Goal: Use online tool/utility: Utilize a website feature to perform a specific function

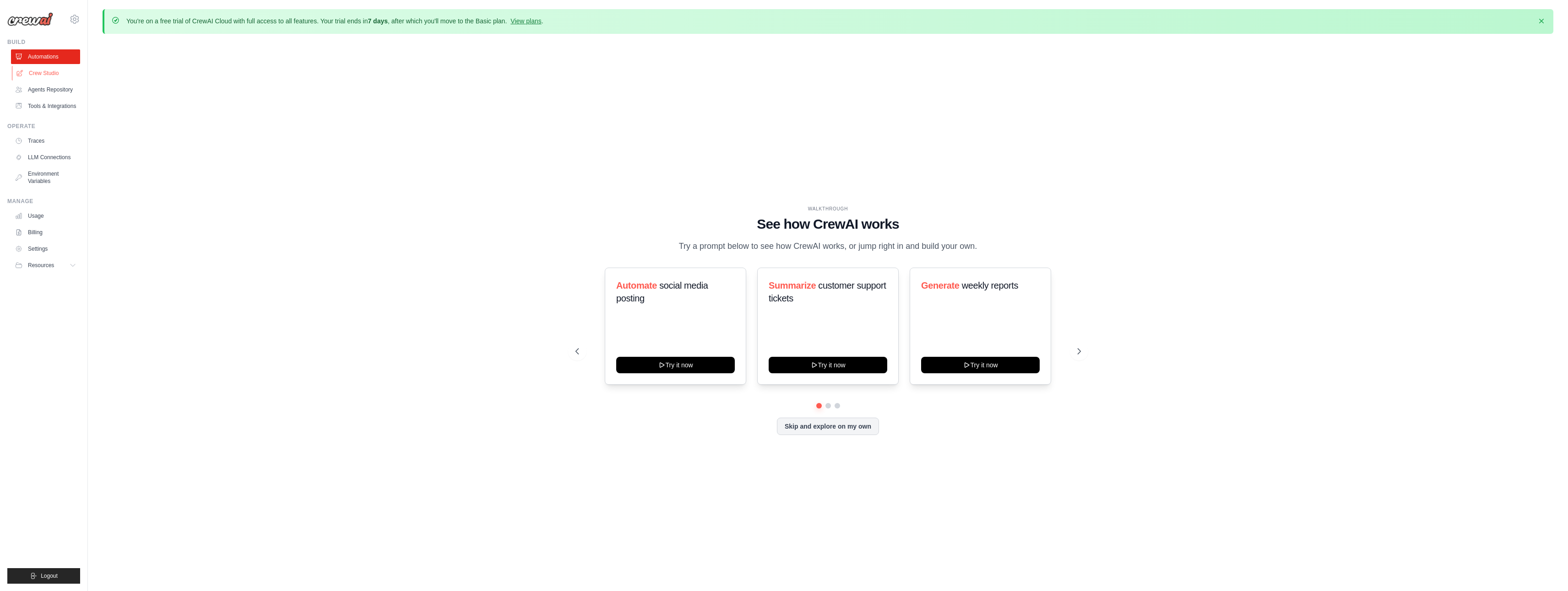
click at [57, 77] on link "Crew Studio" at bounding box center [46, 73] width 69 height 15
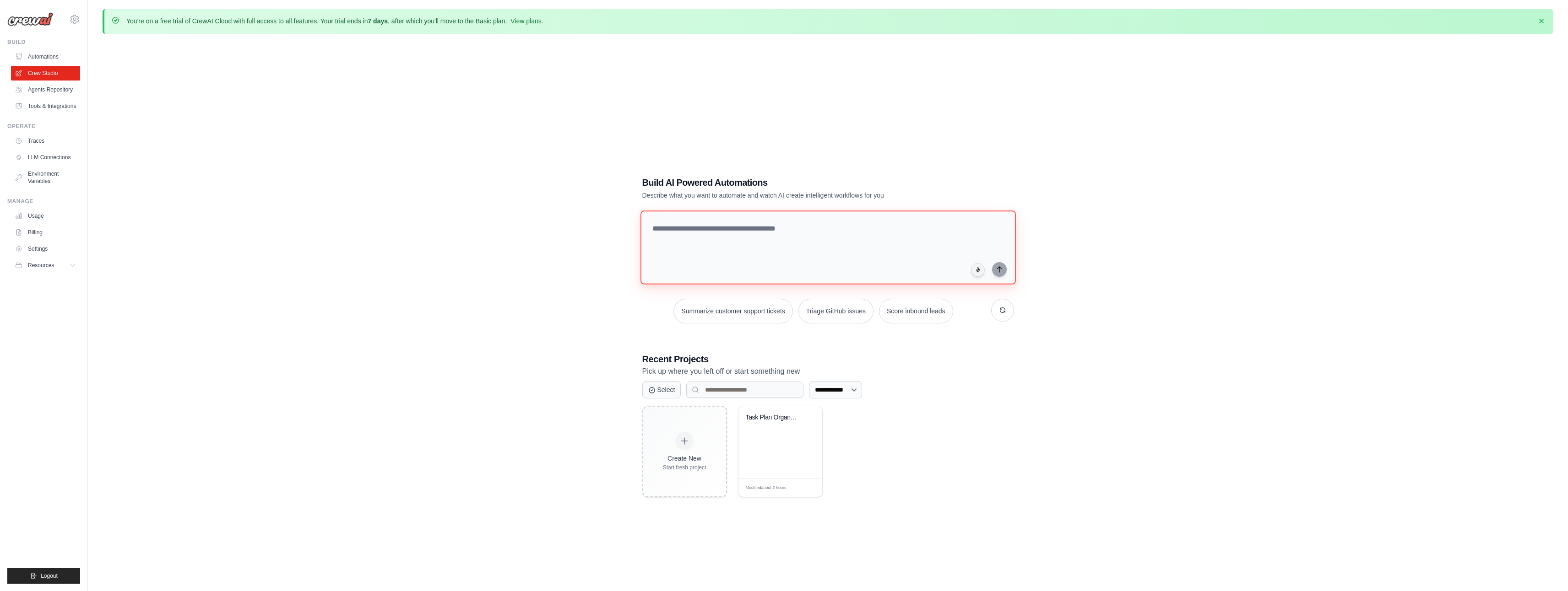
click at [747, 220] on textarea at bounding box center [828, 247] width 376 height 74
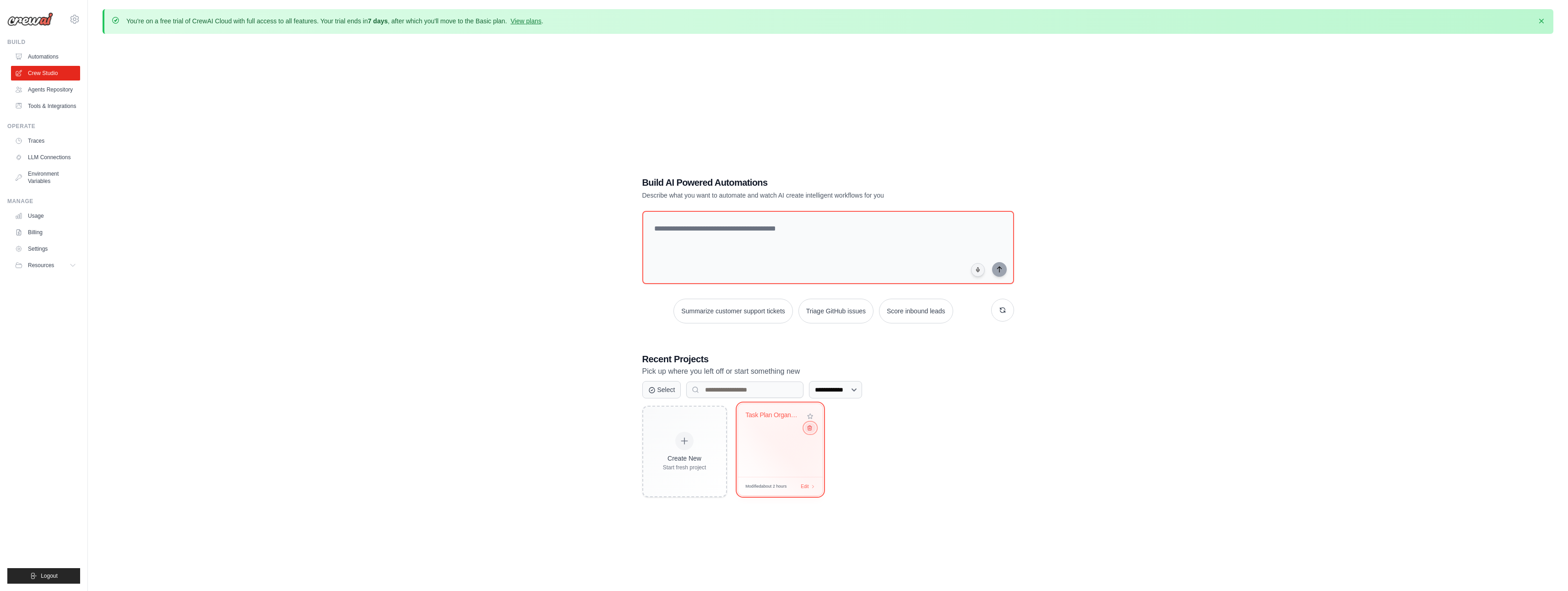
click at [811, 429] on icon at bounding box center [809, 428] width 6 height 6
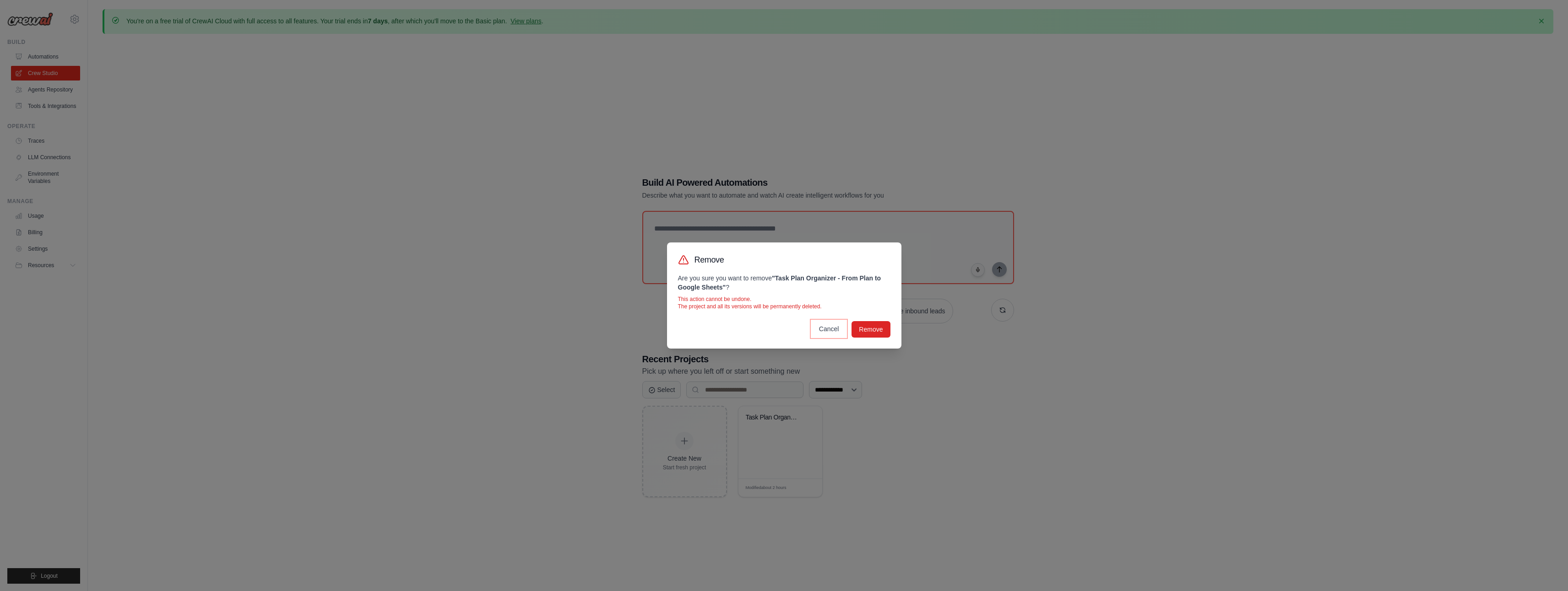
click at [812, 325] on button "Cancel" at bounding box center [829, 329] width 35 height 17
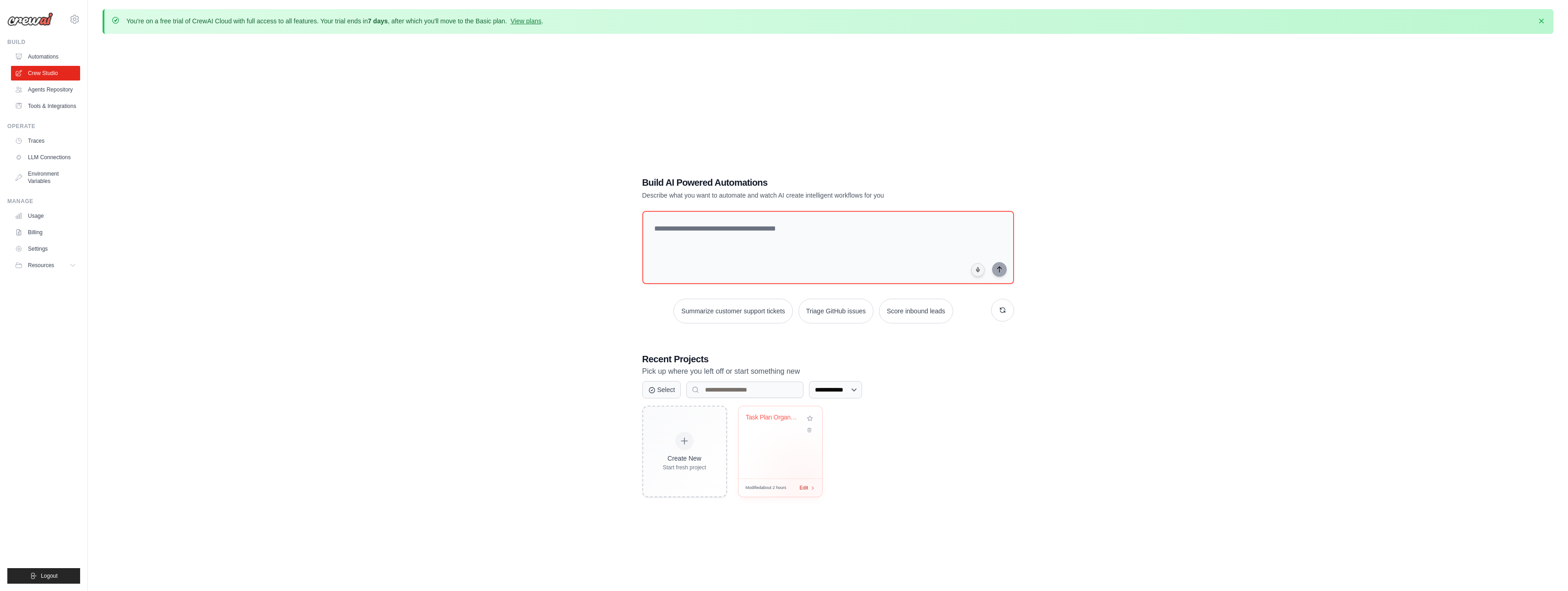
click at [801, 487] on span "Edit" at bounding box center [804, 488] width 9 height 8
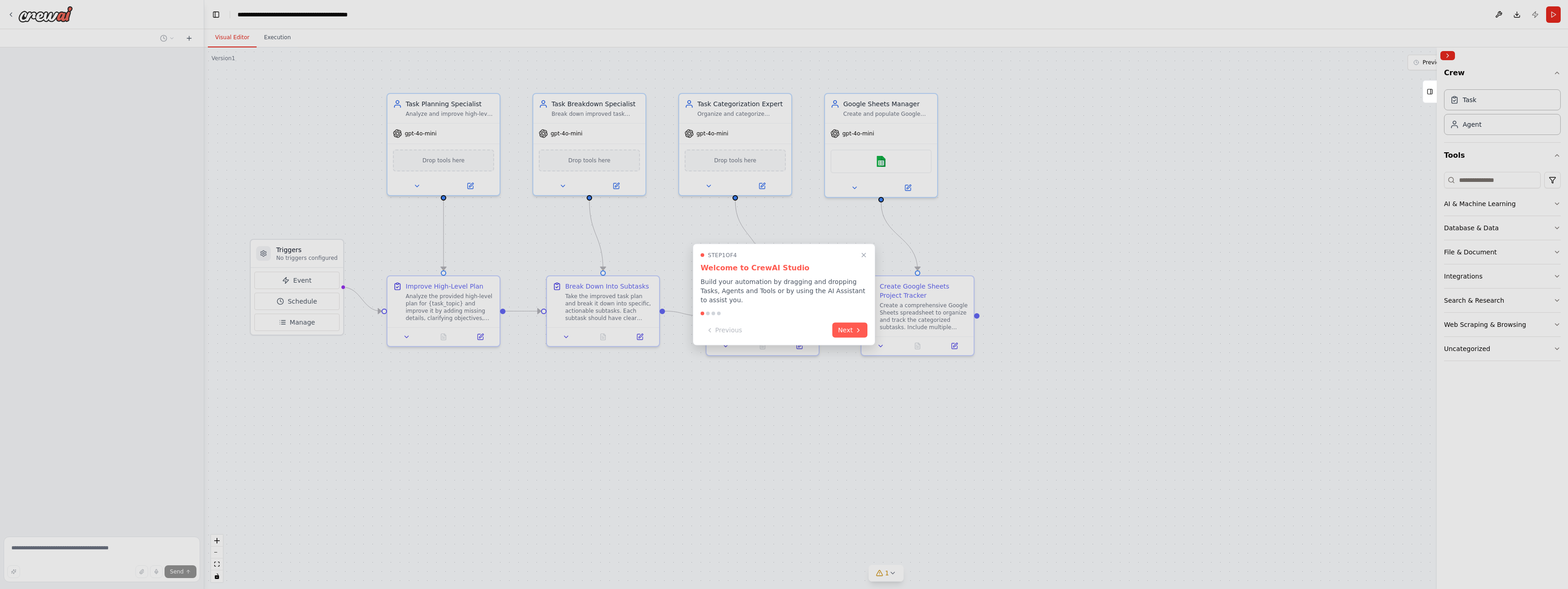
click at [1504, 18] on div at bounding box center [784, 294] width 1568 height 589
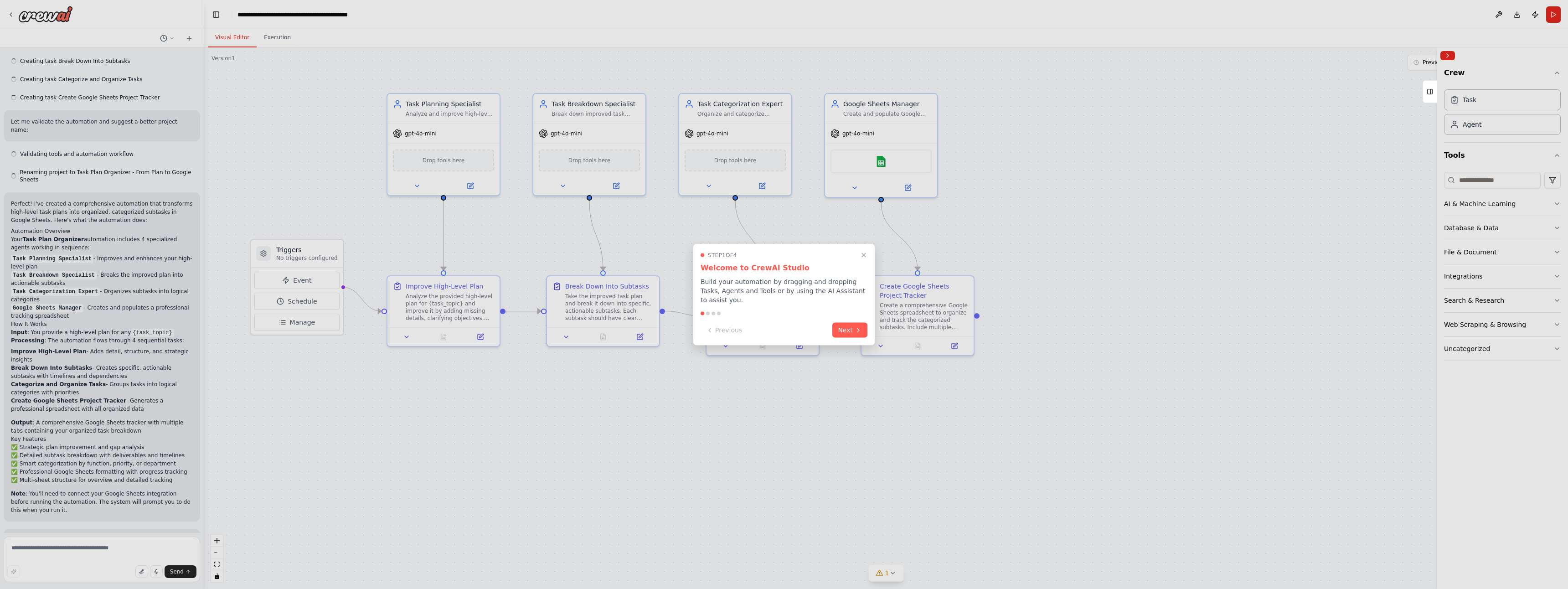
scroll to position [675, 0]
click at [849, 329] on button "Next" at bounding box center [849, 329] width 35 height 15
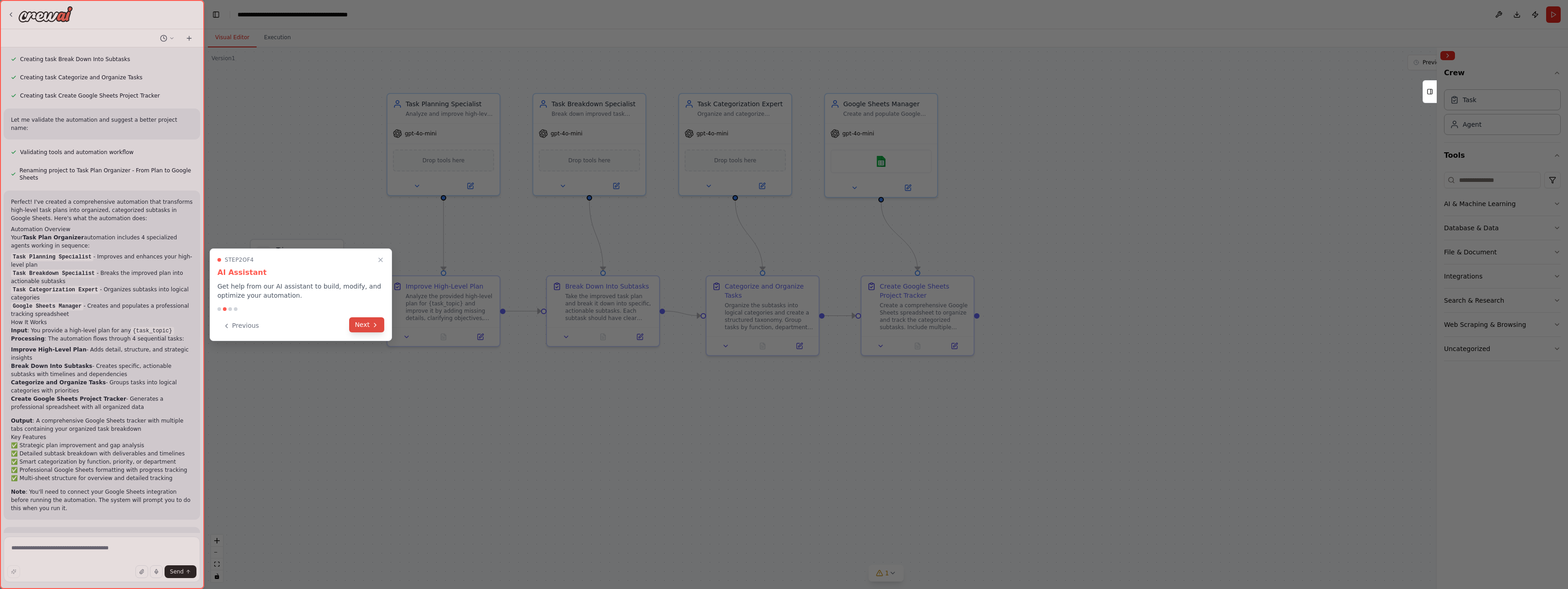
click at [365, 329] on button "Next" at bounding box center [366, 324] width 35 height 15
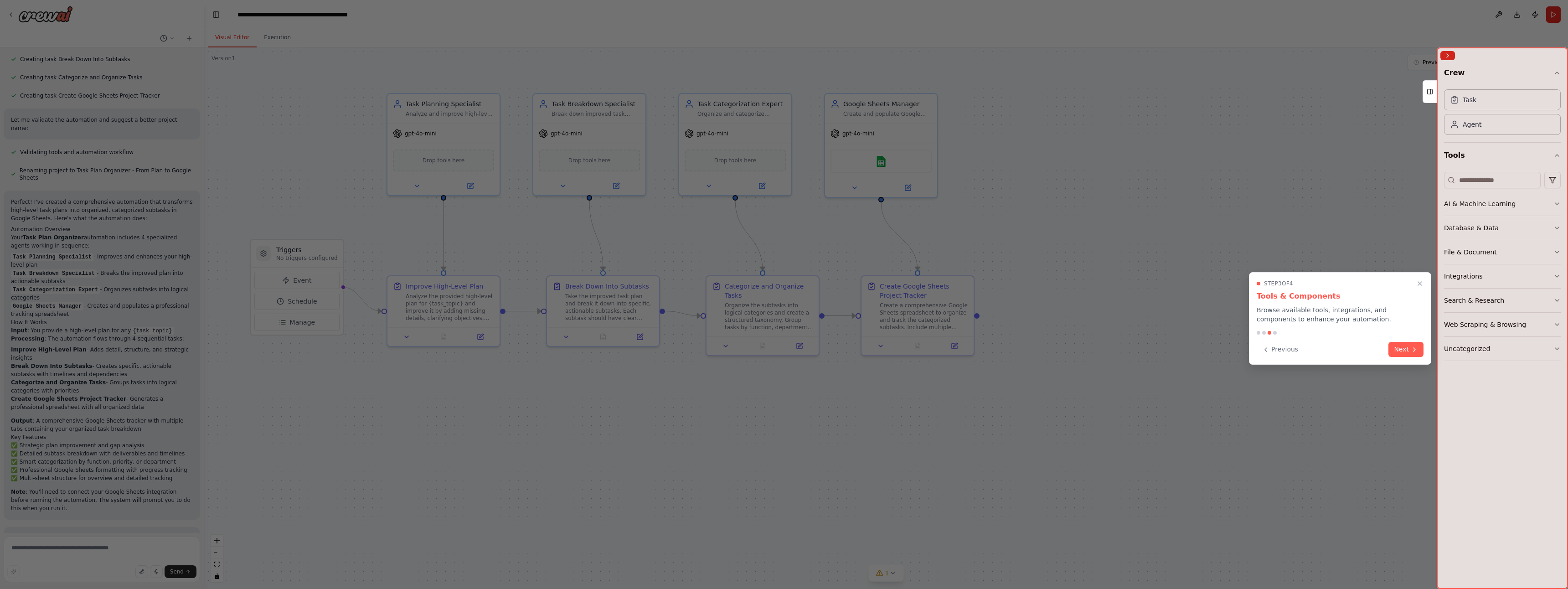
click at [416, 134] on div at bounding box center [784, 294] width 1568 height 589
click at [1423, 289] on button "Close walkthrough" at bounding box center [1420, 284] width 12 height 12
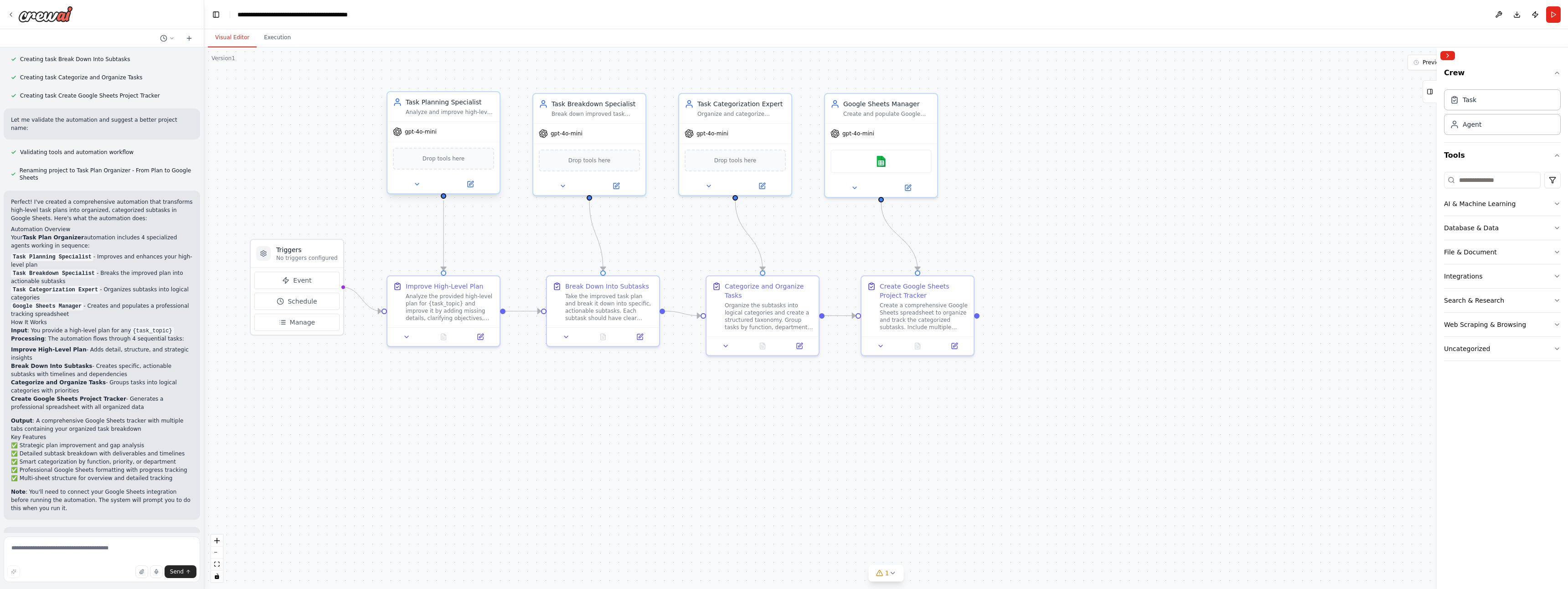
click at [424, 134] on span "gpt-4o-mini" at bounding box center [420, 132] width 32 height 7
click at [420, 134] on span "gpt-4o-mini" at bounding box center [420, 132] width 32 height 7
click at [410, 183] on button at bounding box center [416, 184] width 51 height 11
click at [513, 294] on div "OpenAI - gpt-4o-mini (OpenAI)" at bounding box center [472, 290] width 143 height 10
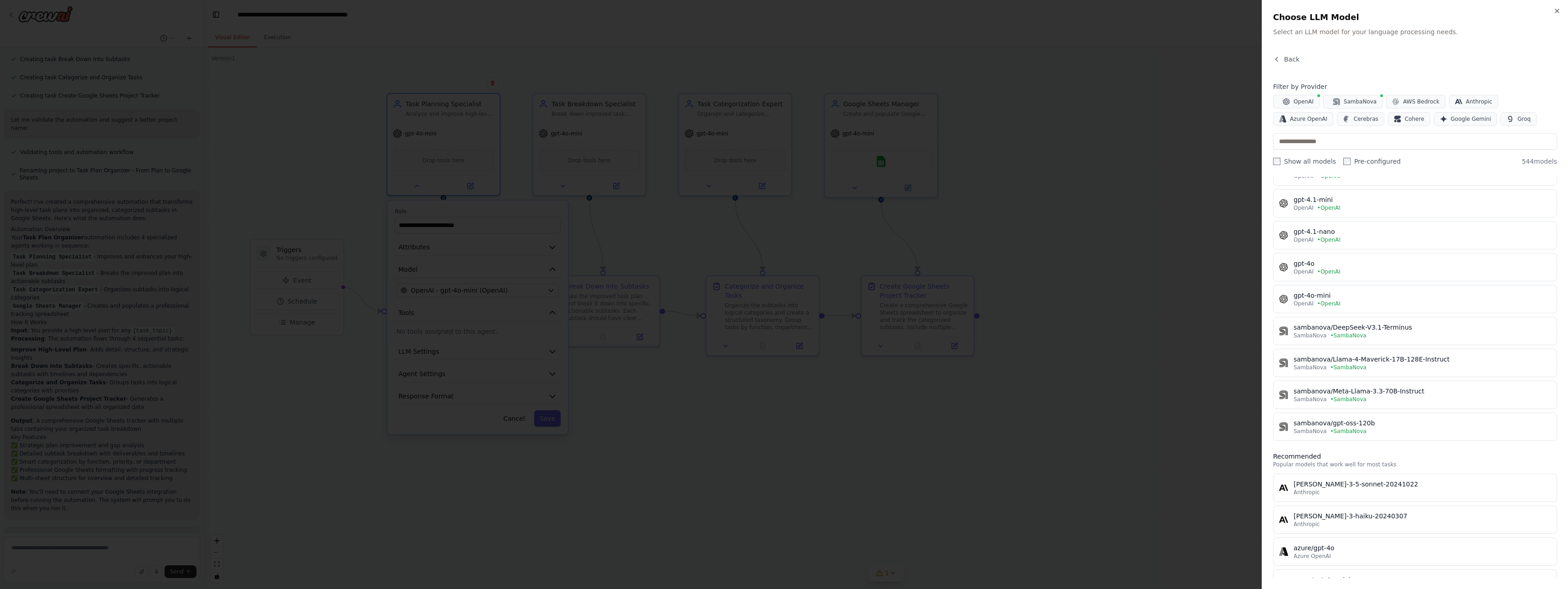
scroll to position [0, 0]
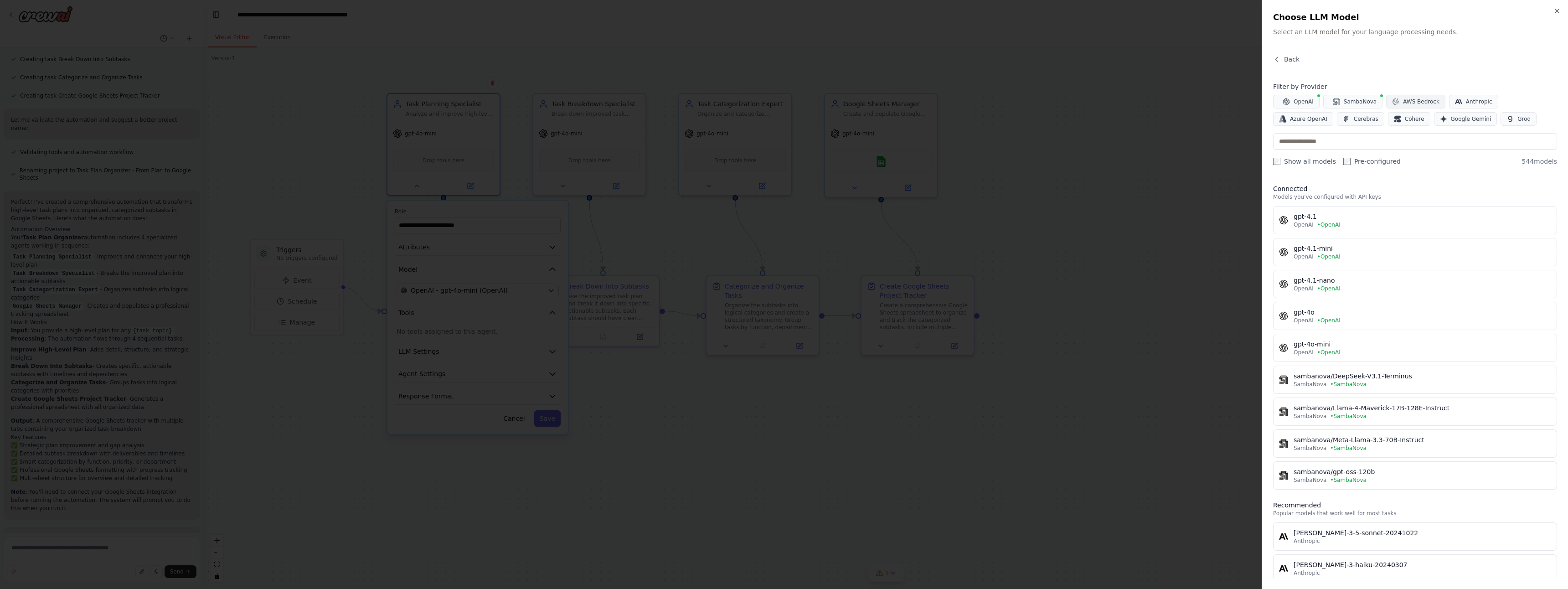
click at [1403, 100] on span "AWS Bedrock" at bounding box center [1421, 101] width 36 height 7
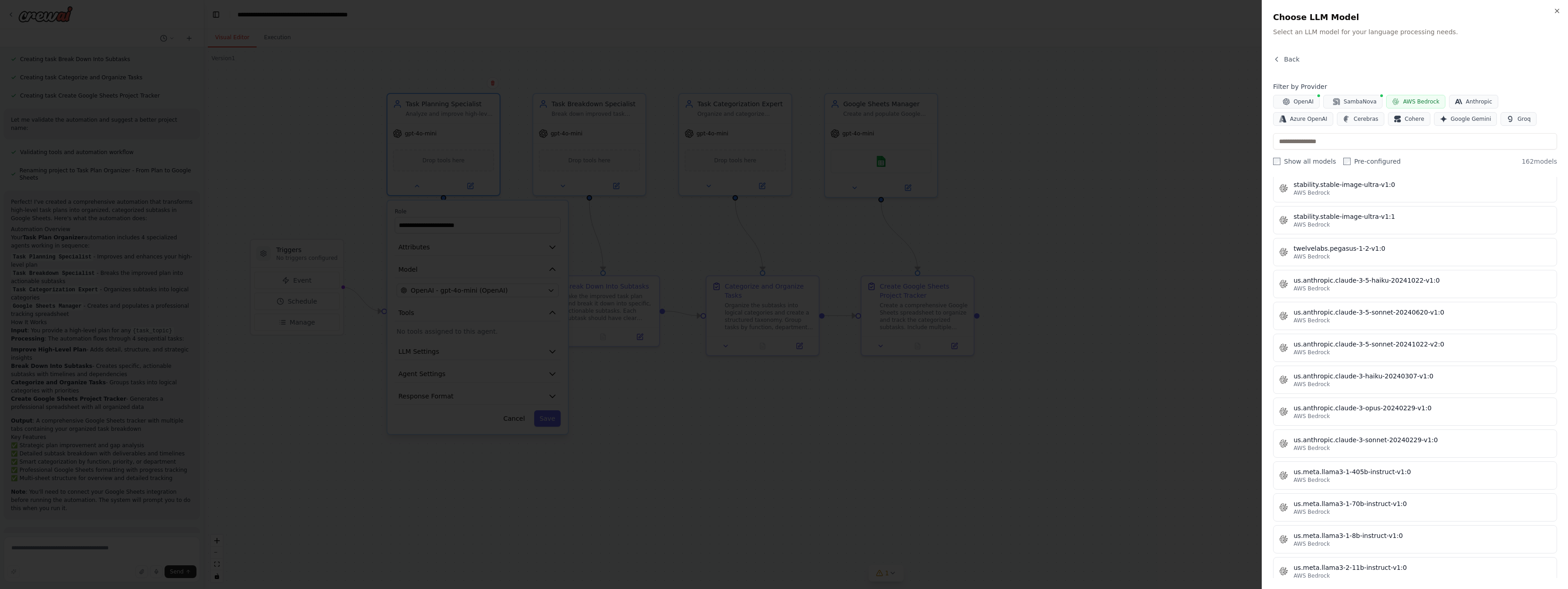
scroll to position [4802, 0]
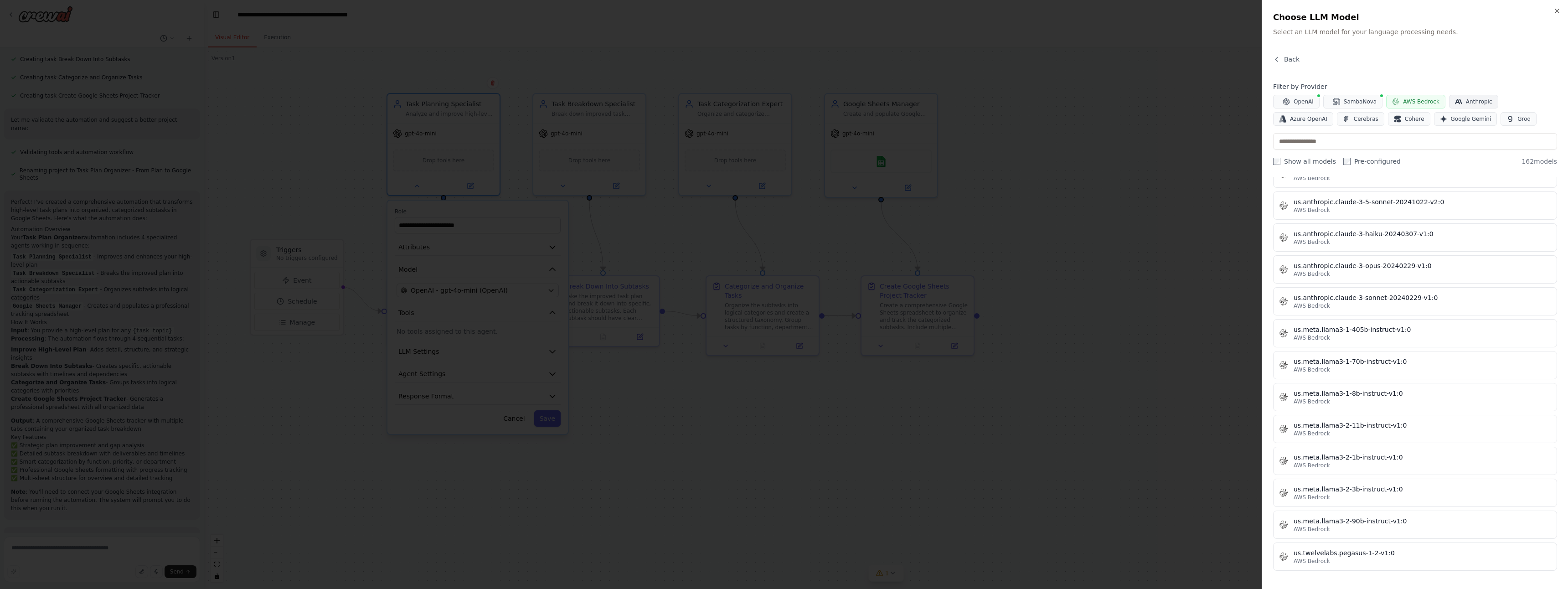
click at [1476, 105] on span "Anthropic" at bounding box center [1479, 101] width 27 height 7
click at [1429, 105] on span "AWS Bedrock" at bounding box center [1421, 101] width 36 height 7
click at [1466, 101] on span "Anthropic" at bounding box center [1479, 101] width 27 height 7
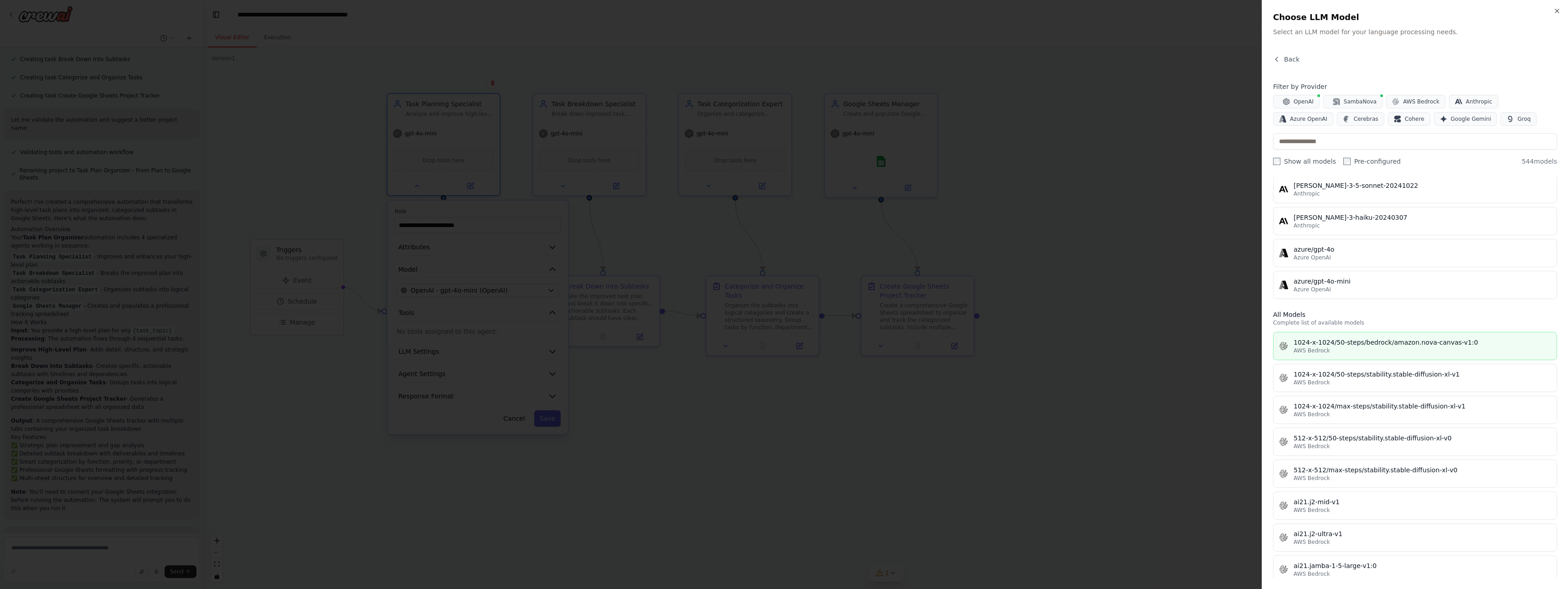
scroll to position [290, 0]
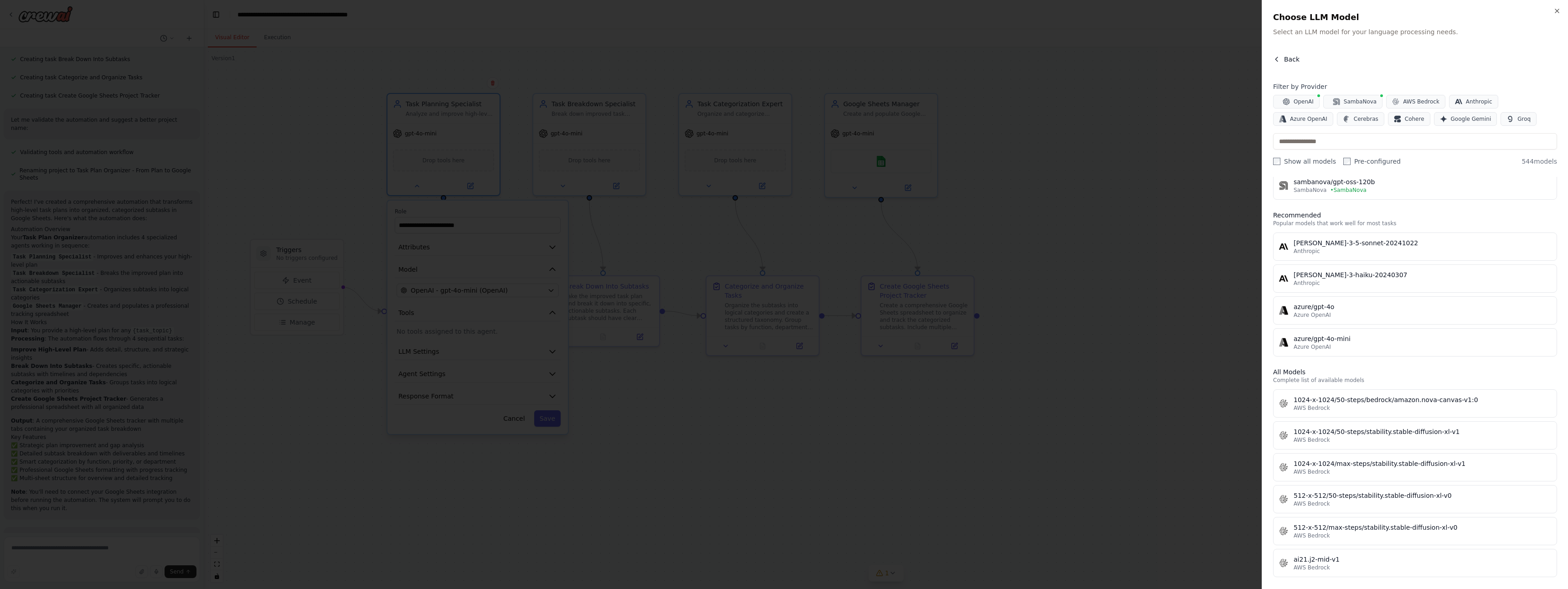
click at [1285, 55] on span "Back" at bounding box center [1292, 59] width 16 height 10
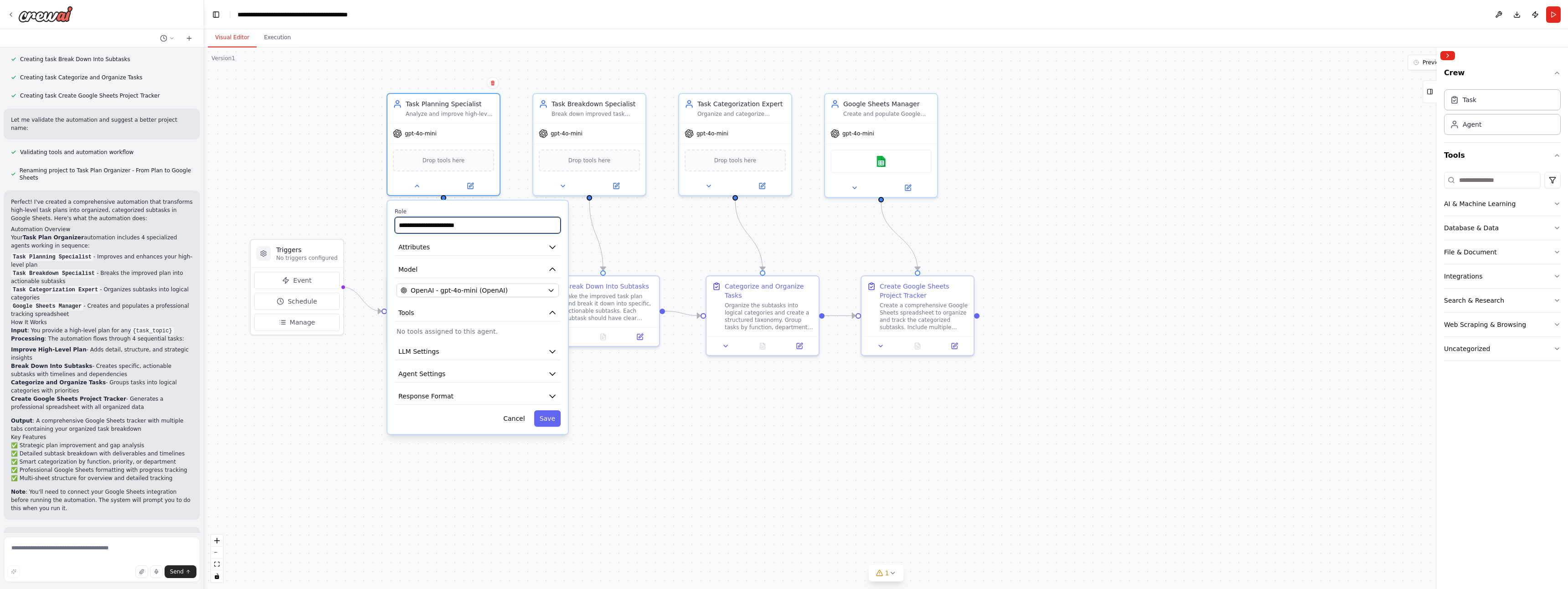
click at [492, 231] on input "**********" at bounding box center [478, 225] width 166 height 16
click at [424, 351] on span "LLM Settings" at bounding box center [418, 352] width 41 height 10
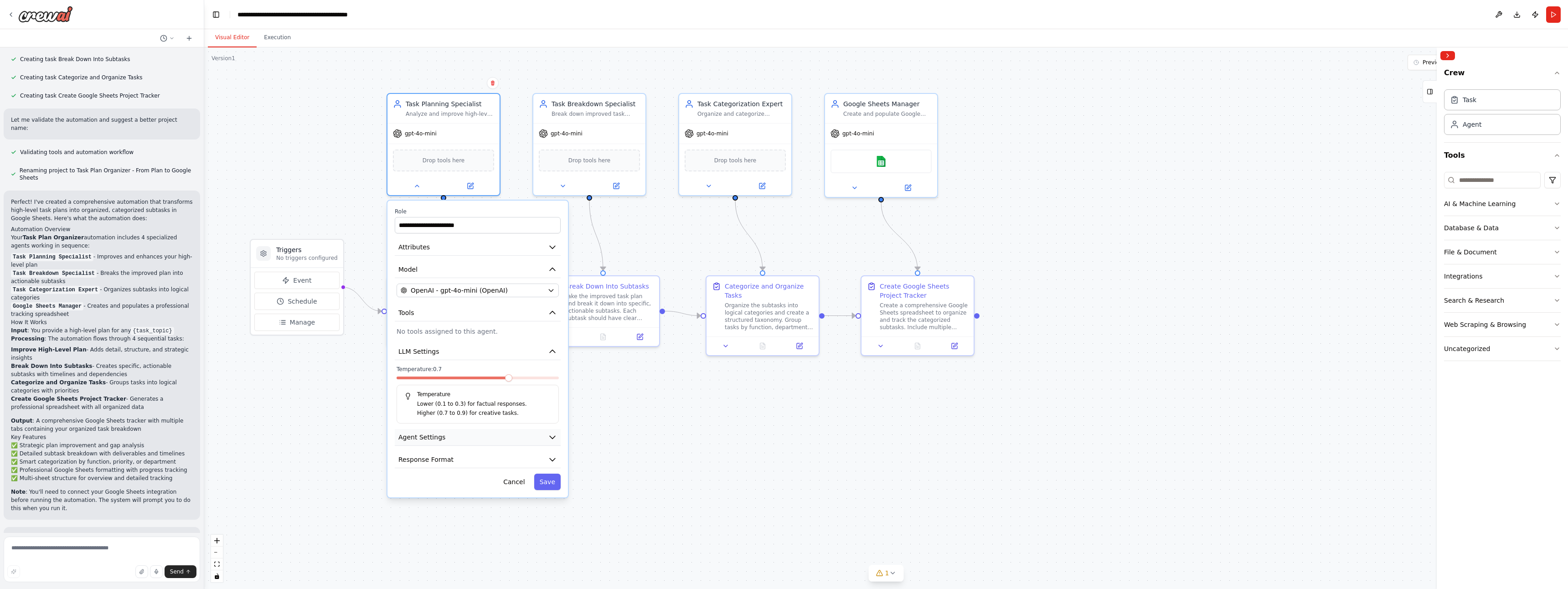
click at [442, 436] on span "Agent Settings" at bounding box center [422, 437] width 47 height 10
click at [448, 434] on button "Agent Settings" at bounding box center [478, 437] width 166 height 16
click at [448, 462] on span "Response Format" at bounding box center [426, 459] width 55 height 10
click at [466, 486] on p "Set a response format for the agent." at bounding box center [477, 486] width 162 height 7
click at [557, 183] on button at bounding box center [562, 184] width 51 height 11
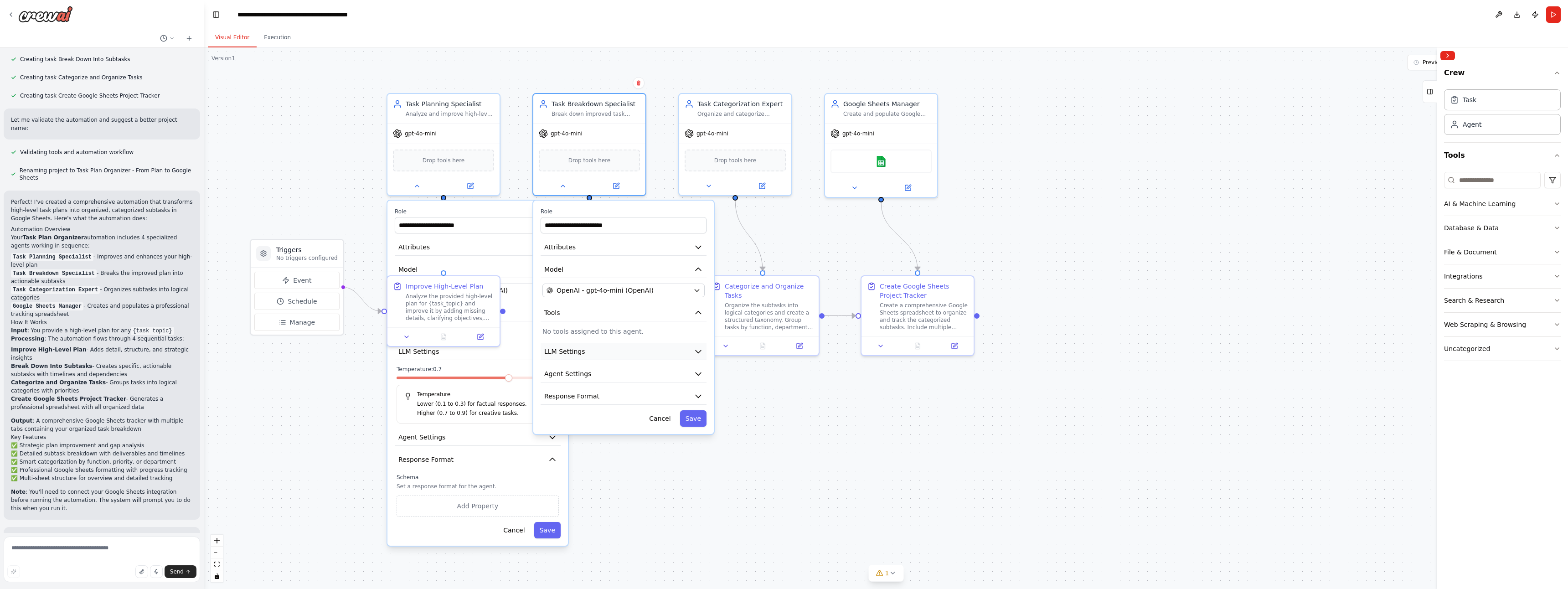
click at [639, 353] on button "LLM Settings" at bounding box center [623, 351] width 166 height 16
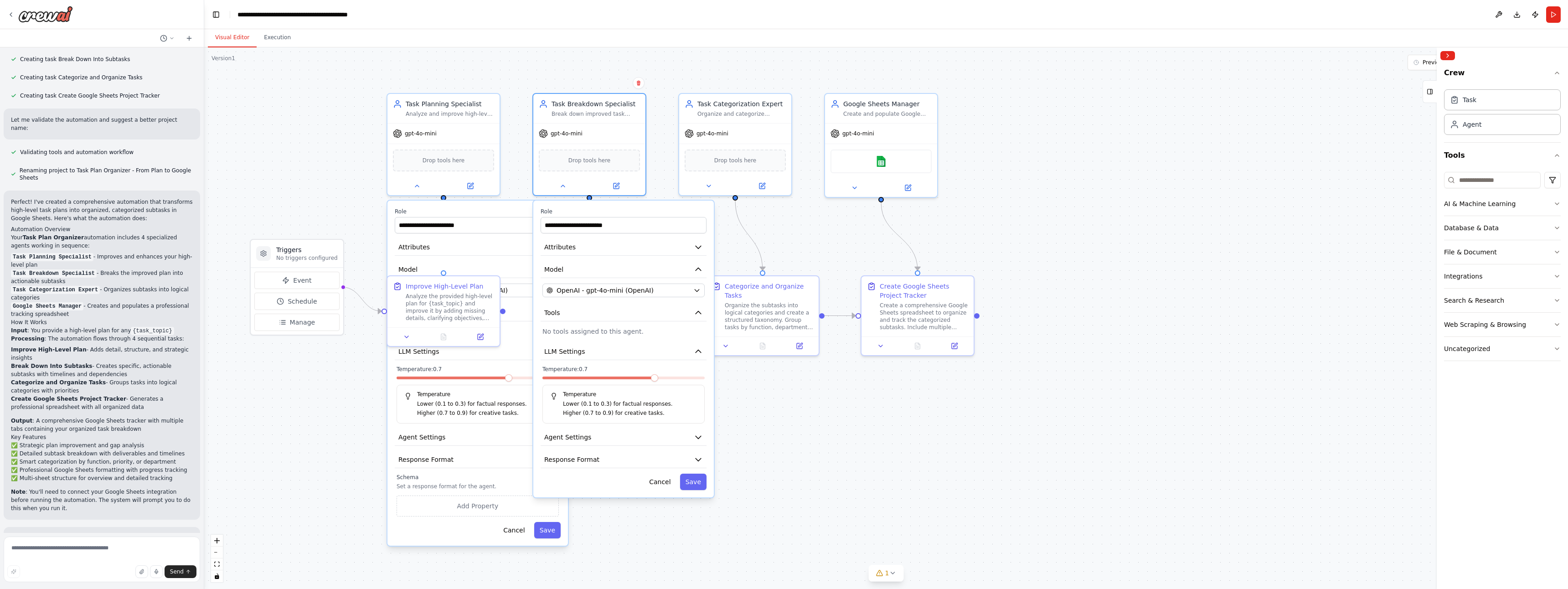
click at [653, 49] on div ".deletable-edge-delete-btn { width: 20px; height: 20px; border: 0px solid #ffff…" at bounding box center [886, 318] width 1364 height 541
click at [416, 189] on button at bounding box center [416, 184] width 51 height 11
click at [558, 181] on button at bounding box center [562, 184] width 51 height 11
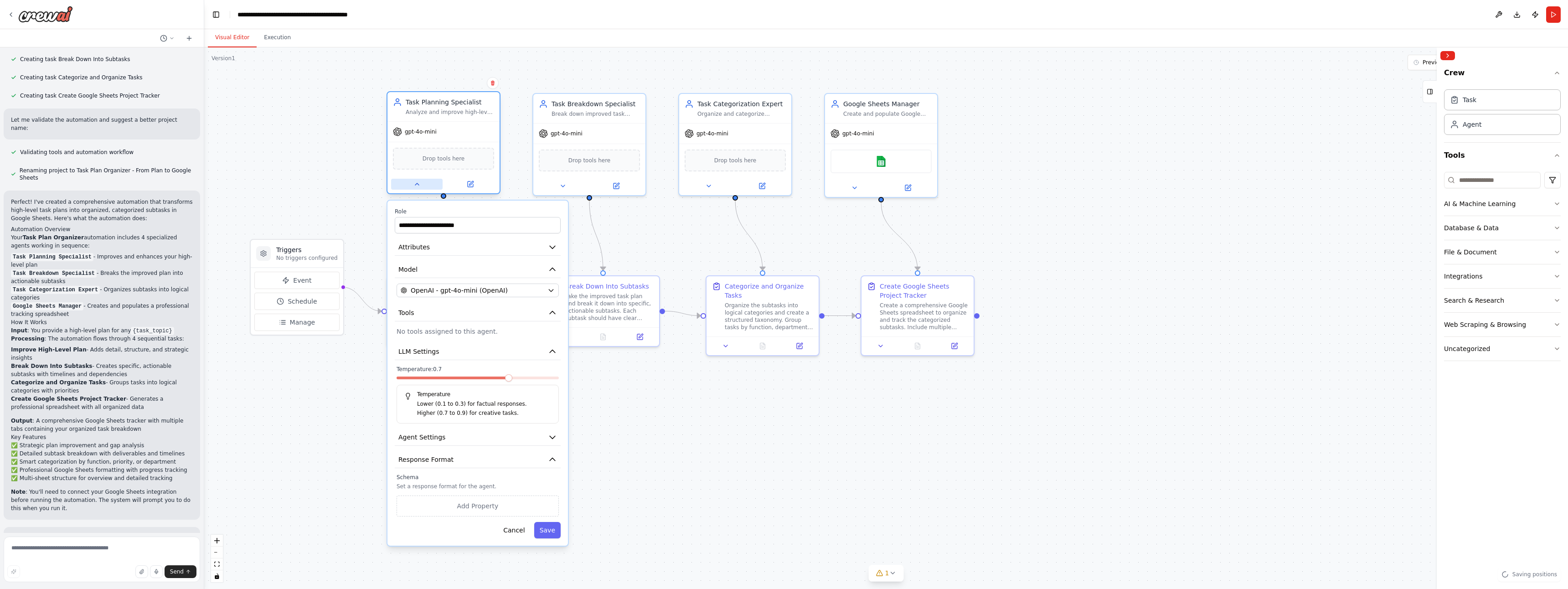
click at [412, 184] on button at bounding box center [416, 184] width 51 height 11
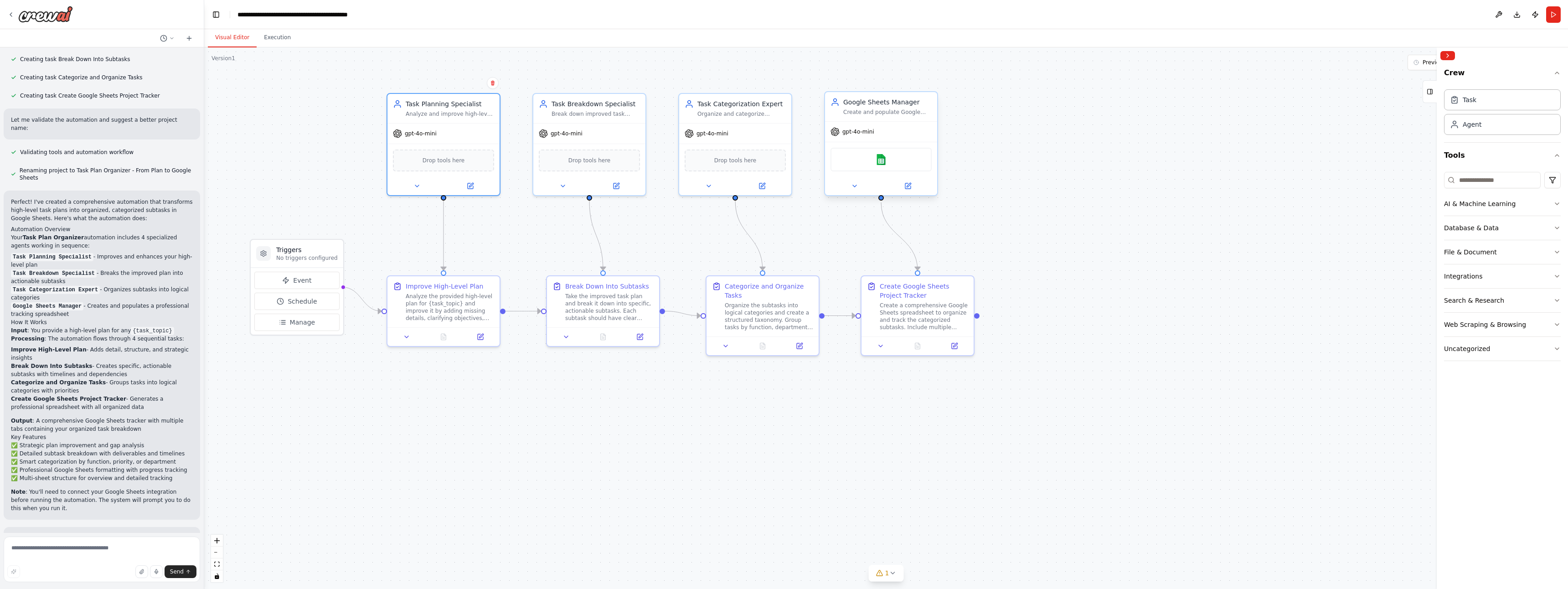
click at [900, 110] on div "Create and populate Google Sheets with organized task data, ensuring proper for…" at bounding box center [887, 112] width 88 height 7
click at [1516, 16] on button "Download" at bounding box center [1516, 14] width 15 height 16
click at [853, 189] on icon at bounding box center [855, 186] width 7 height 7
click at [853, 184] on icon at bounding box center [855, 186] width 7 height 7
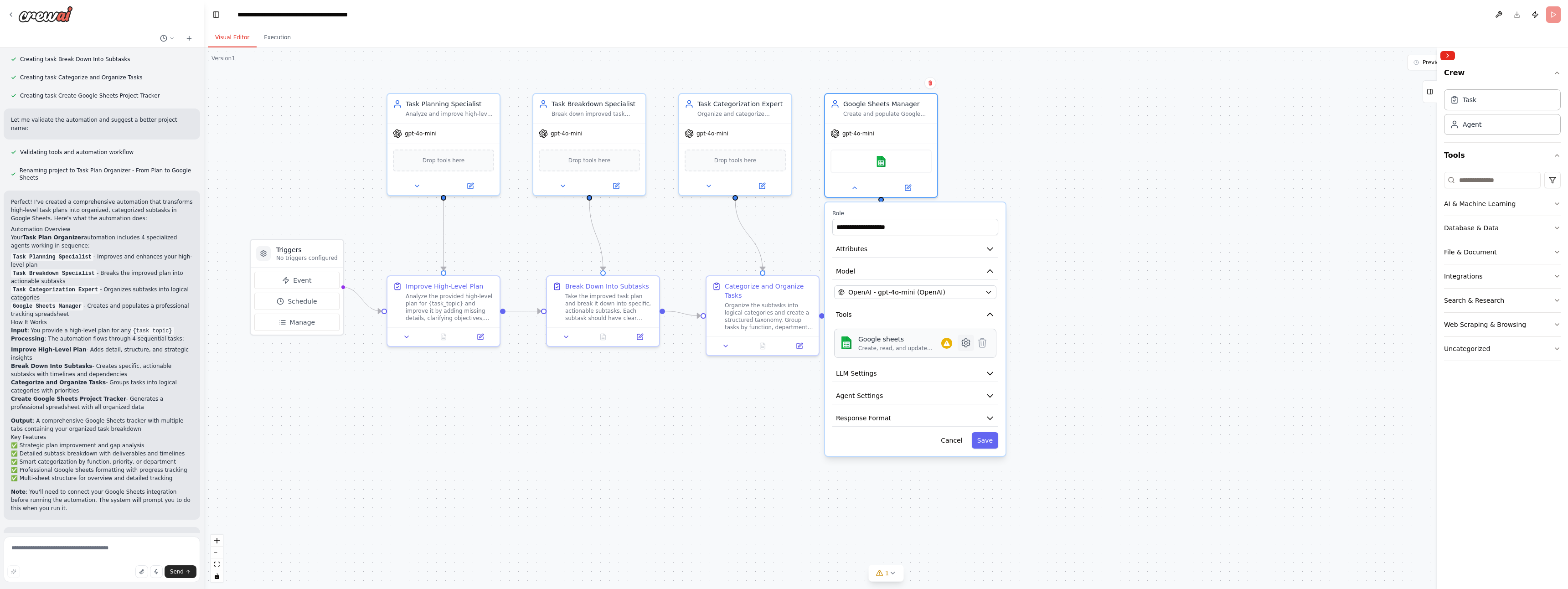
click at [963, 346] on icon at bounding box center [965, 343] width 11 height 11
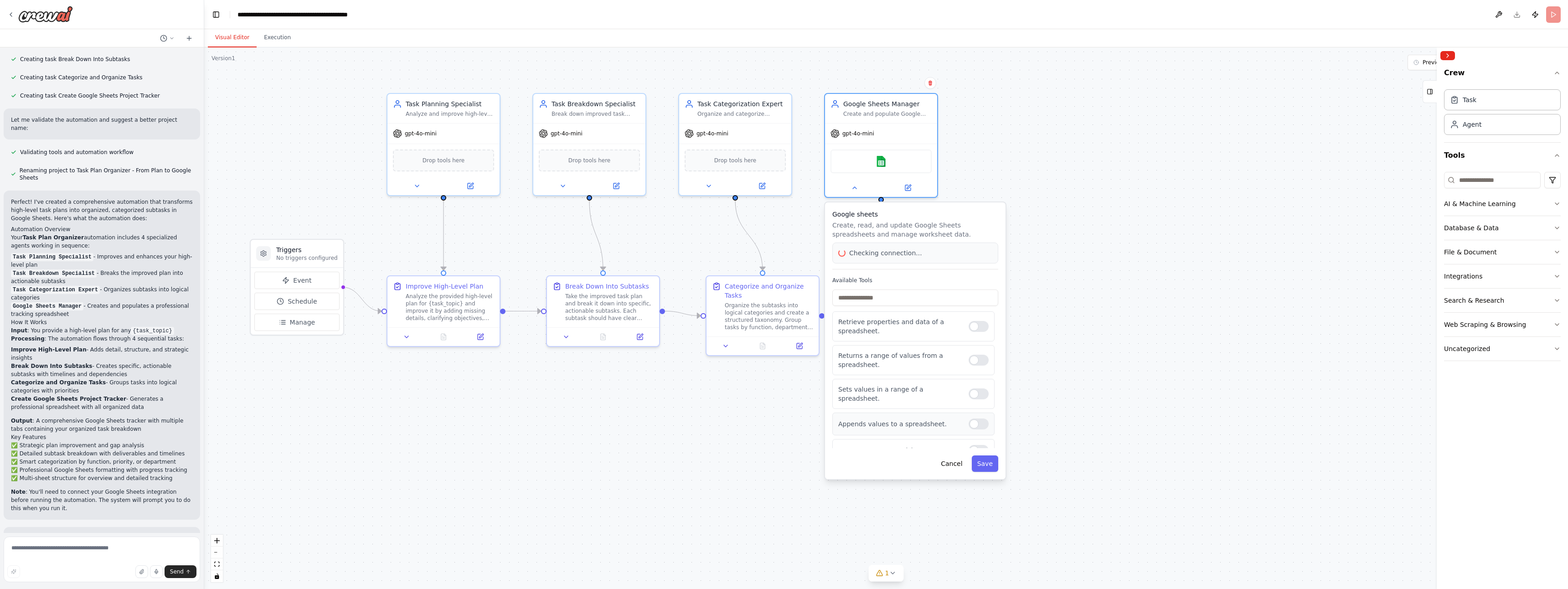
scroll to position [6, 0]
click at [952, 457] on button "Cancel" at bounding box center [951, 463] width 32 height 16
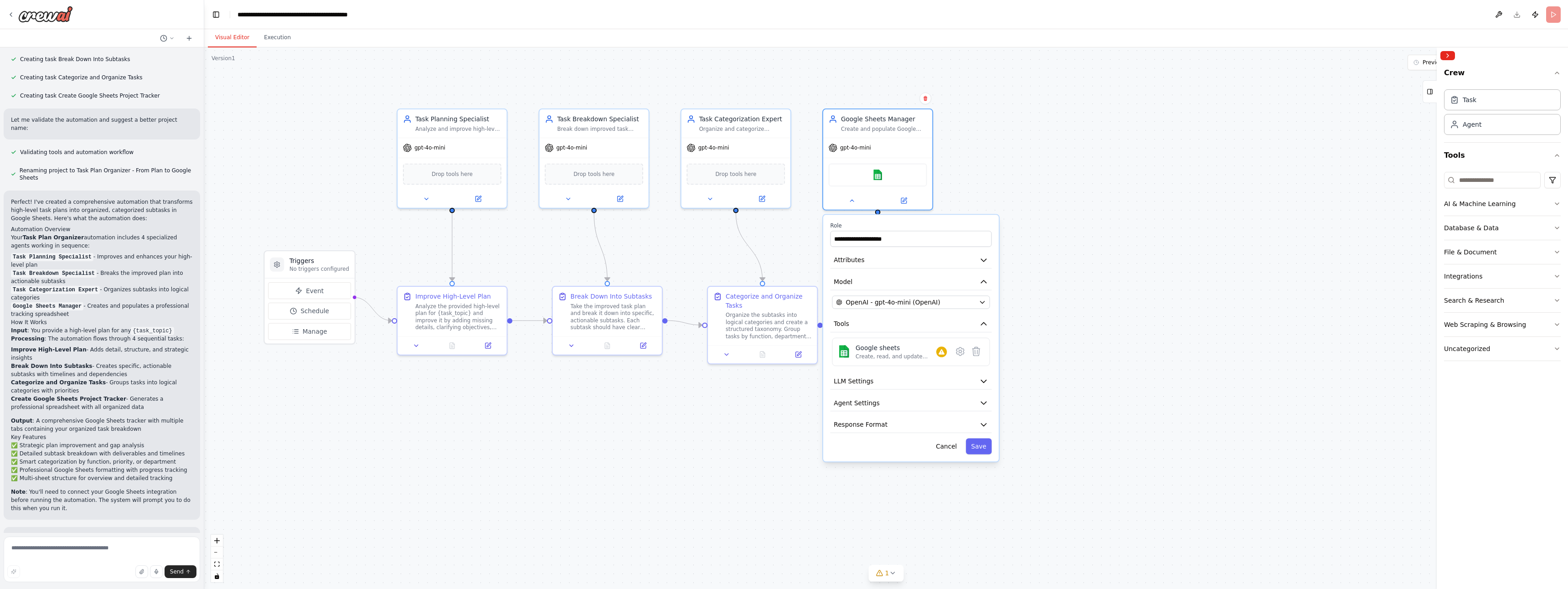
click at [1516, 10] on header "**********" at bounding box center [886, 15] width 1364 height 29
click at [886, 574] on span "1" at bounding box center [887, 573] width 4 height 10
click at [852, 201] on icon at bounding box center [852, 199] width 7 height 7
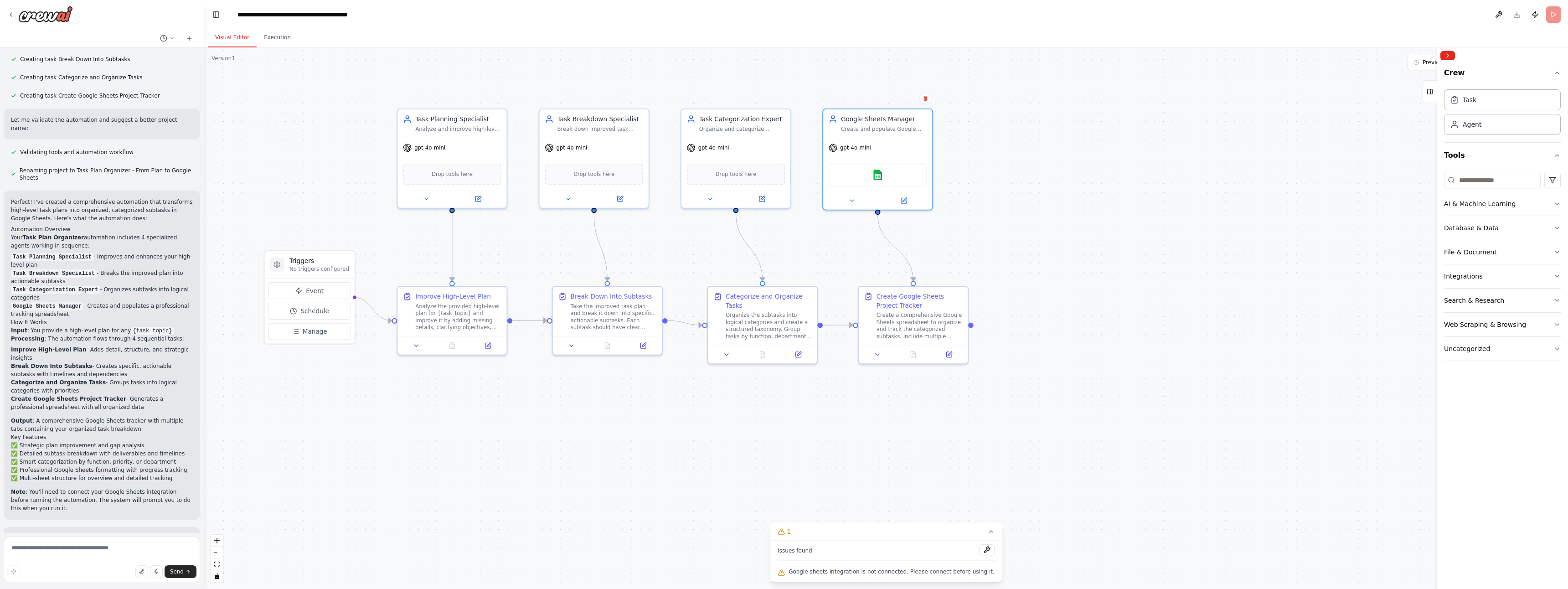
click at [958, 568] on span "Google sheets integration is not connected. Please connect before using it." at bounding box center [892, 572] width 206 height 7
click at [1522, 18] on header "**********" at bounding box center [886, 15] width 1364 height 29
